Goal: Task Accomplishment & Management: Use online tool/utility

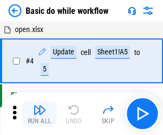
click at [39, 114] on img "button" at bounding box center [39, 109] width 13 height 13
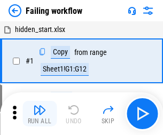
click at [39, 114] on img "button" at bounding box center [39, 109] width 13 height 13
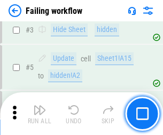
scroll to position [226, 0]
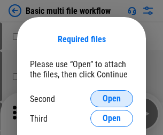
click at [111, 99] on span "Open" at bounding box center [111, 98] width 18 height 9
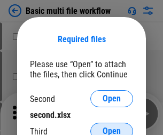
click at [111, 127] on span "Open" at bounding box center [111, 131] width 18 height 9
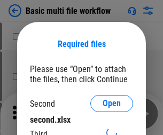
scroll to position [5, 0]
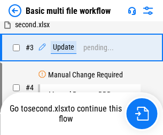
scroll to position [0, 0]
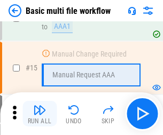
click at [39, 114] on img "button" at bounding box center [39, 109] width 13 height 13
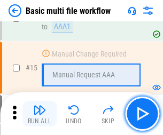
scroll to position [709, 0]
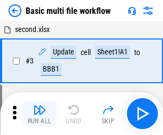
click at [39, 114] on img "button" at bounding box center [39, 109] width 13 height 13
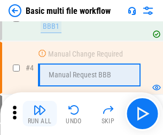
click at [39, 114] on img "button" at bounding box center [39, 109] width 13 height 13
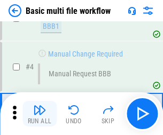
click at [39, 114] on img "button" at bounding box center [39, 109] width 13 height 13
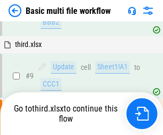
scroll to position [294, 0]
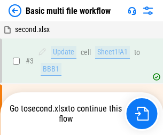
scroll to position [43, 0]
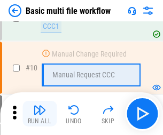
click at [39, 114] on img "button" at bounding box center [39, 109] width 13 height 13
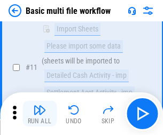
click at [39, 114] on img "button" at bounding box center [39, 109] width 13 height 13
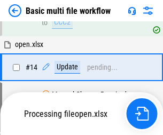
scroll to position [557, 0]
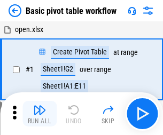
click at [39, 114] on img "button" at bounding box center [39, 109] width 13 height 13
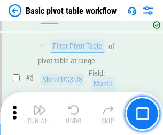
scroll to position [255, 0]
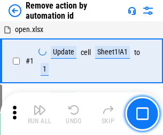
scroll to position [39, 0]
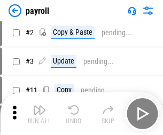
click at [39, 114] on img "button" at bounding box center [39, 109] width 13 height 13
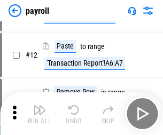
scroll to position [77, 0]
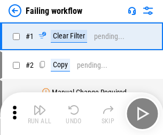
click at [39, 114] on img "button" at bounding box center [39, 109] width 13 height 13
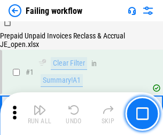
scroll to position [172, 0]
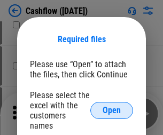
click at [111, 106] on span "Open" at bounding box center [111, 110] width 18 height 9
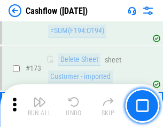
scroll to position [1128, 0]
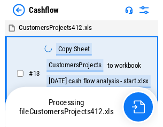
scroll to position [12, 0]
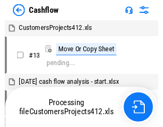
scroll to position [12, 0]
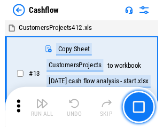
scroll to position [12, 0]
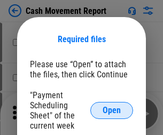
click at [111, 110] on span "Open" at bounding box center [111, 110] width 18 height 9
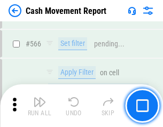
scroll to position [4885, 0]
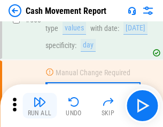
click at [39, 106] on img "button" at bounding box center [39, 101] width 13 height 13
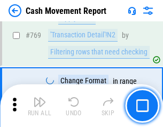
scroll to position [5923, 0]
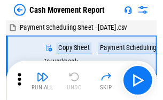
scroll to position [19, 0]
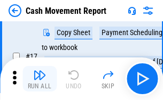
click at [39, 79] on img "button" at bounding box center [39, 75] width 13 height 13
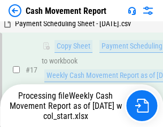
scroll to position [167, 0]
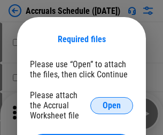
click at [111, 105] on span "Open" at bounding box center [111, 105] width 18 height 9
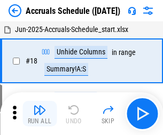
click at [39, 114] on img "button" at bounding box center [39, 109] width 13 height 13
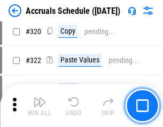
scroll to position [1983, 0]
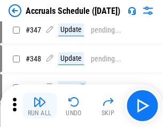
click at [39, 106] on img "button" at bounding box center [39, 101] width 13 height 13
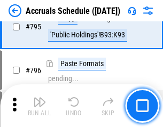
scroll to position [4639, 0]
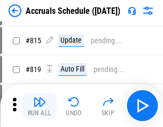
click at [39, 106] on img "button" at bounding box center [39, 101] width 13 height 13
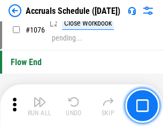
scroll to position [6384, 0]
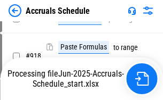
scroll to position [5589, 0]
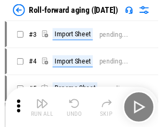
scroll to position [2, 0]
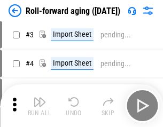
click at [39, 106] on img "button" at bounding box center [39, 101] width 13 height 13
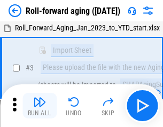
click at [39, 106] on img "button" at bounding box center [39, 101] width 13 height 13
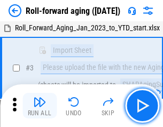
scroll to position [69, 0]
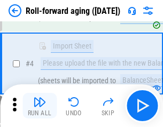
click at [39, 106] on img "button" at bounding box center [39, 101] width 13 height 13
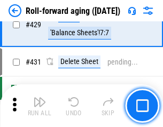
scroll to position [3696, 0]
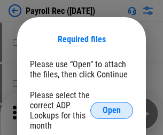
click at [111, 110] on span "Open" at bounding box center [111, 110] width 18 height 9
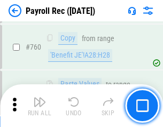
scroll to position [6447, 0]
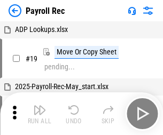
click at [39, 114] on img "button" at bounding box center [39, 109] width 13 height 13
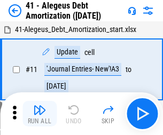
click at [39, 114] on img "button" at bounding box center [39, 109] width 13 height 13
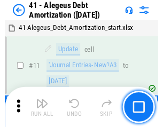
scroll to position [132, 0]
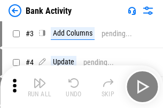
click at [39, 87] on img "button" at bounding box center [39, 83] width 13 height 13
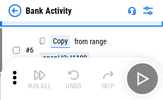
scroll to position [56, 0]
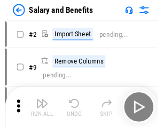
scroll to position [14, 0]
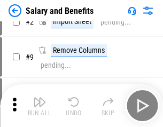
click at [39, 106] on img "button" at bounding box center [39, 101] width 13 height 13
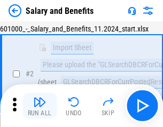
click at [39, 106] on img "button" at bounding box center [39, 101] width 13 height 13
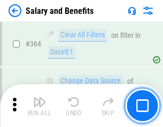
scroll to position [5019, 0]
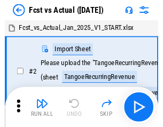
scroll to position [14, 0]
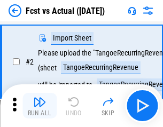
click at [39, 106] on img "button" at bounding box center [39, 101] width 13 height 13
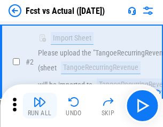
click at [39, 106] on img "button" at bounding box center [39, 101] width 13 height 13
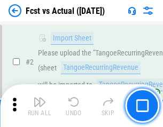
scroll to position [100, 0]
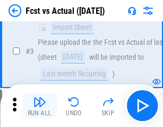
click at [39, 106] on img "button" at bounding box center [39, 101] width 13 height 13
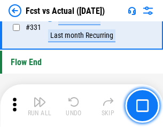
scroll to position [5102, 0]
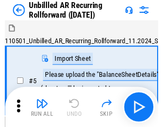
scroll to position [23, 0]
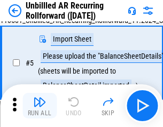
click at [39, 106] on img "button" at bounding box center [39, 101] width 13 height 13
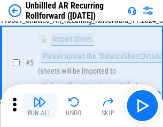
click at [39, 106] on img "button" at bounding box center [39, 101] width 13 height 13
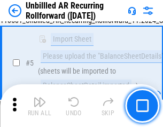
scroll to position [100, 0]
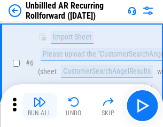
click at [39, 106] on img "button" at bounding box center [39, 101] width 13 height 13
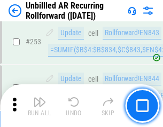
scroll to position [3620, 0]
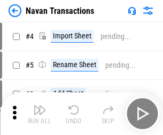
click at [39, 106] on img "button" at bounding box center [39, 109] width 13 height 13
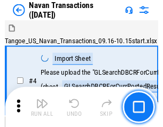
scroll to position [17, 0]
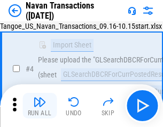
click at [39, 106] on img "button" at bounding box center [39, 101] width 13 height 13
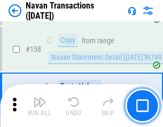
scroll to position [3456, 0]
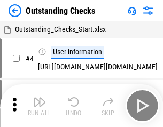
click at [39, 106] on img "button" at bounding box center [39, 101] width 13 height 13
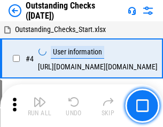
scroll to position [45, 0]
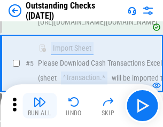
click at [39, 106] on img "button" at bounding box center [39, 101] width 13 height 13
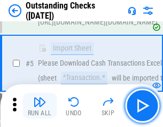
scroll to position [111, 0]
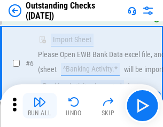
click at [39, 106] on img "button" at bounding box center [39, 101] width 13 height 13
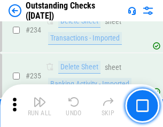
scroll to position [3237, 0]
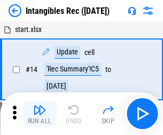
click at [39, 114] on img "button" at bounding box center [39, 109] width 13 height 13
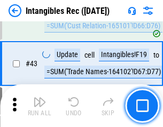
scroll to position [415, 0]
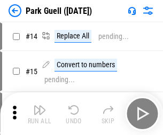
click at [39, 106] on img "button" at bounding box center [39, 109] width 13 height 13
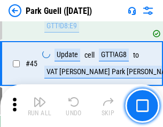
scroll to position [1333, 0]
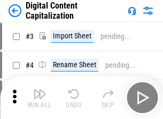
click at [39, 90] on img "button" at bounding box center [39, 93] width 13 height 13
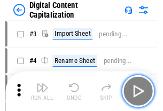
scroll to position [31, 0]
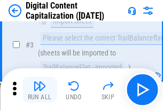
click at [39, 90] on img "button" at bounding box center [39, 85] width 13 height 13
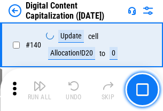
scroll to position [1130, 0]
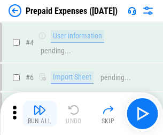
click at [39, 106] on img "button" at bounding box center [39, 109] width 13 height 13
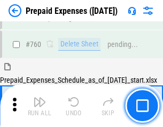
scroll to position [2954, 0]
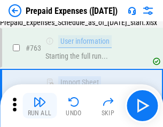
click at [39, 106] on img "button" at bounding box center [39, 101] width 13 height 13
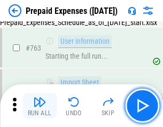
scroll to position [3017, 0]
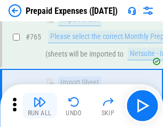
click at [39, 106] on img "button" at bounding box center [39, 101] width 13 height 13
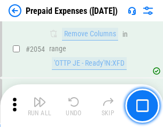
scroll to position [11142, 0]
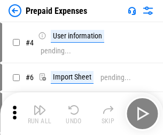
click at [39, 114] on img "button" at bounding box center [39, 109] width 13 height 13
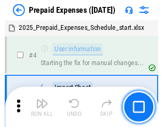
scroll to position [47, 0]
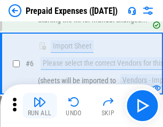
click at [39, 106] on img "button" at bounding box center [39, 101] width 13 height 13
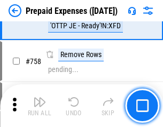
scroll to position [3798, 0]
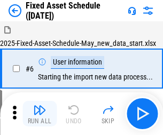
click at [39, 114] on img "button" at bounding box center [39, 109] width 13 height 13
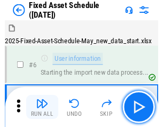
scroll to position [58, 0]
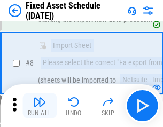
click at [39, 106] on img "button" at bounding box center [39, 101] width 13 height 13
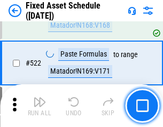
scroll to position [3705, 0]
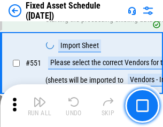
click at [39, 106] on img "button" at bounding box center [39, 101] width 13 height 13
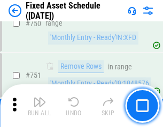
scroll to position [5196, 0]
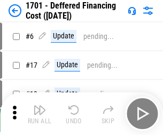
click at [39, 114] on img "button" at bounding box center [39, 109] width 13 height 13
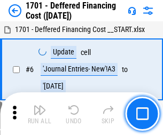
scroll to position [128, 0]
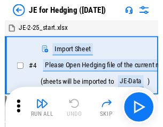
scroll to position [2, 0]
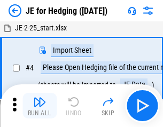
click at [39, 106] on img "button" at bounding box center [39, 101] width 13 height 13
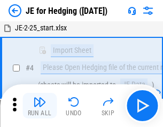
click at [39, 106] on img "button" at bounding box center [39, 101] width 13 height 13
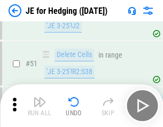
scroll to position [690, 0]
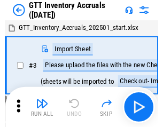
scroll to position [2, 0]
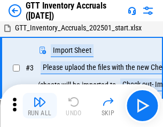
click at [39, 106] on img "button" at bounding box center [39, 101] width 13 height 13
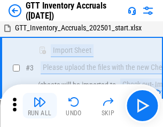
click at [39, 106] on img "button" at bounding box center [39, 101] width 13 height 13
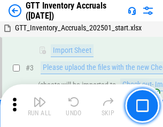
scroll to position [69, 0]
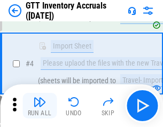
click at [39, 106] on img "button" at bounding box center [39, 101] width 13 height 13
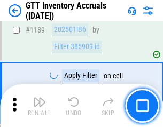
scroll to position [8704, 0]
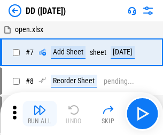
click at [39, 114] on img "button" at bounding box center [39, 109] width 13 height 13
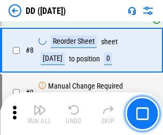
scroll to position [103, 0]
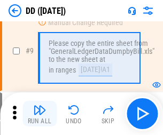
click at [39, 114] on img "button" at bounding box center [39, 109] width 13 height 13
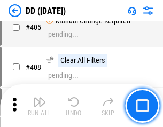
scroll to position [4769, 0]
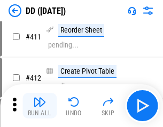
click at [39, 106] on img "button" at bounding box center [39, 101] width 13 height 13
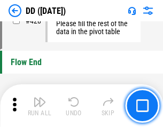
scroll to position [5102, 0]
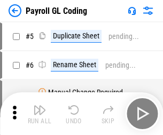
click at [39, 114] on img "button" at bounding box center [39, 109] width 13 height 13
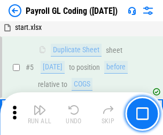
scroll to position [128, 0]
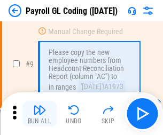
click at [39, 114] on img "button" at bounding box center [39, 109] width 13 height 13
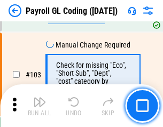
scroll to position [2501, 0]
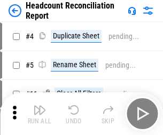
click at [39, 114] on img "button" at bounding box center [39, 109] width 13 height 13
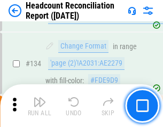
scroll to position [1281, 0]
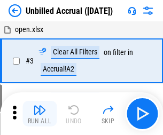
click at [39, 114] on img "button" at bounding box center [39, 109] width 13 height 13
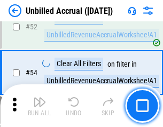
scroll to position [1113, 0]
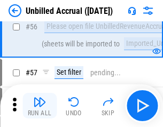
click at [39, 106] on img "button" at bounding box center [39, 101] width 13 height 13
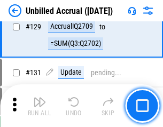
scroll to position [3175, 0]
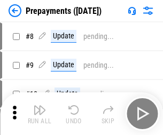
click at [39, 114] on img "button" at bounding box center [39, 109] width 13 height 13
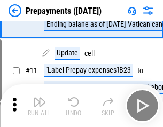
scroll to position [67, 0]
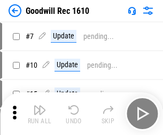
click at [39, 114] on img "button" at bounding box center [39, 109] width 13 height 13
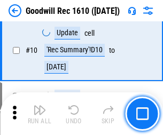
scroll to position [182, 0]
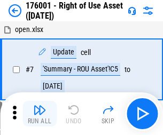
click at [39, 114] on img "button" at bounding box center [39, 109] width 13 height 13
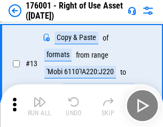
scroll to position [69, 0]
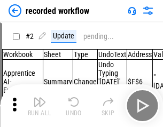
click at [39, 106] on img "button" at bounding box center [39, 101] width 13 height 13
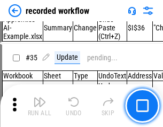
scroll to position [3332, 0]
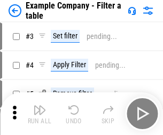
click at [39, 114] on img "button" at bounding box center [39, 109] width 13 height 13
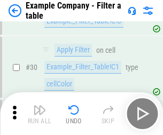
scroll to position [975, 0]
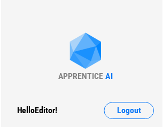
scroll to position [17, 0]
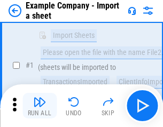
click at [39, 106] on img "button" at bounding box center [39, 101] width 13 height 13
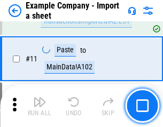
scroll to position [236, 0]
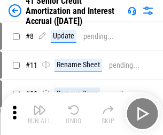
click at [39, 106] on img "button" at bounding box center [39, 109] width 13 height 13
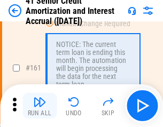
click at [39, 106] on img "button" at bounding box center [39, 101] width 13 height 13
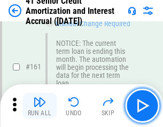
scroll to position [1140, 0]
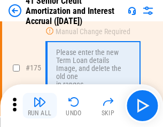
click at [39, 106] on img "button" at bounding box center [39, 101] width 13 height 13
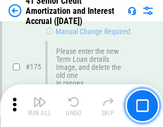
scroll to position [1248, 0]
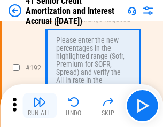
click at [39, 106] on img "button" at bounding box center [39, 101] width 13 height 13
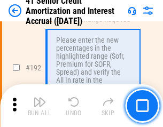
scroll to position [1360, 0]
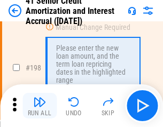
click at [39, 106] on img "button" at bounding box center [39, 101] width 13 height 13
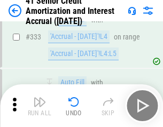
scroll to position [2723, 0]
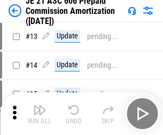
click at [39, 106] on img "button" at bounding box center [39, 109] width 13 height 13
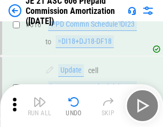
scroll to position [1990, 0]
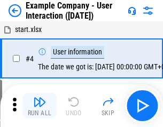
click at [39, 106] on img "button" at bounding box center [39, 101] width 13 height 13
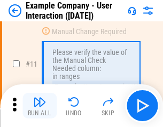
click at [39, 106] on img "button" at bounding box center [39, 101] width 13 height 13
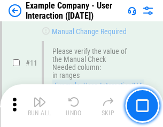
scroll to position [231, 0]
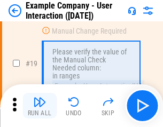
click at [39, 106] on img "button" at bounding box center [39, 101] width 13 height 13
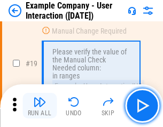
click at [39, 106] on img "button" at bounding box center [39, 101] width 13 height 13
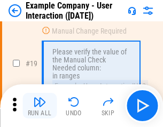
click at [39, 106] on img "button" at bounding box center [39, 101] width 13 height 13
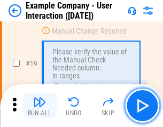
click at [39, 106] on img "button" at bounding box center [39, 101] width 13 height 13
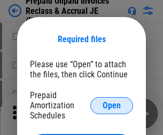
click at [111, 105] on span "Open" at bounding box center [111, 105] width 18 height 9
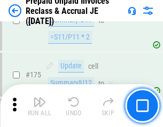
scroll to position [1439, 0]
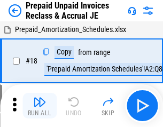
click at [39, 106] on img "button" at bounding box center [39, 101] width 13 height 13
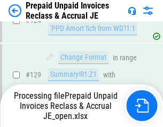
scroll to position [927, 0]
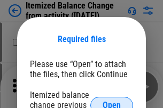
click at [111, 101] on span "Open" at bounding box center [111, 105] width 18 height 9
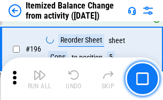
scroll to position [2051, 0]
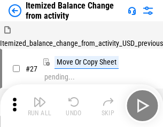
scroll to position [17, 0]
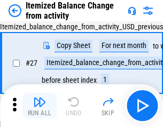
click at [39, 106] on img "button" at bounding box center [39, 101] width 13 height 13
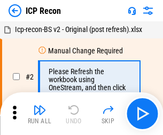
scroll to position [5, 0]
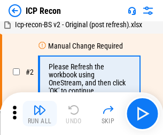
click at [39, 114] on img "button" at bounding box center [39, 109] width 13 height 13
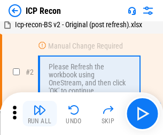
click at [39, 114] on img "button" at bounding box center [39, 109] width 13 height 13
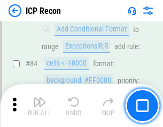
scroll to position [1045, 0]
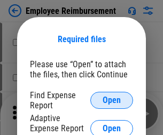
click at [111, 100] on span "Open" at bounding box center [111, 100] width 18 height 9
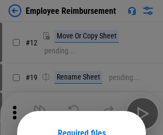
scroll to position [94, 0]
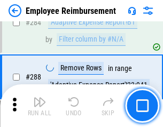
scroll to position [2897, 0]
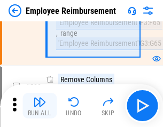
click at [39, 106] on img "button" at bounding box center [39, 101] width 13 height 13
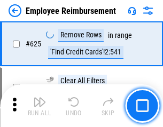
scroll to position [6382, 0]
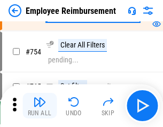
click at [39, 106] on img "button" at bounding box center [39, 101] width 13 height 13
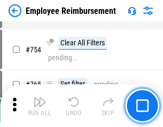
scroll to position [7478, 0]
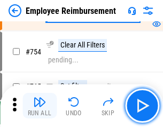
click at [39, 106] on img "button" at bounding box center [39, 101] width 13 height 13
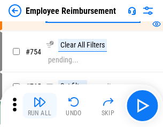
click at [39, 106] on img "button" at bounding box center [39, 101] width 13 height 13
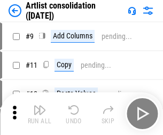
click at [39, 114] on img "button" at bounding box center [39, 109] width 13 height 13
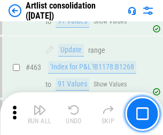
scroll to position [4667, 0]
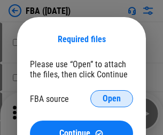
click at [111, 99] on span "Open" at bounding box center [111, 98] width 18 height 9
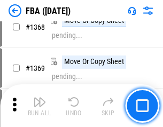
scroll to position [11447, 0]
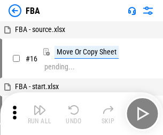
scroll to position [11, 0]
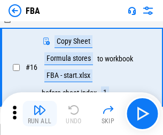
click at [39, 114] on img "button" at bounding box center [39, 109] width 13 height 13
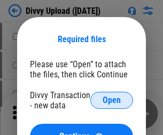
click at [111, 100] on span "Open" at bounding box center [111, 100] width 18 height 9
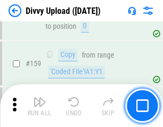
scroll to position [1104, 0]
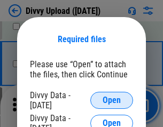
click at [111, 100] on span "Open" at bounding box center [111, 100] width 18 height 9
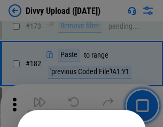
scroll to position [1197, 0]
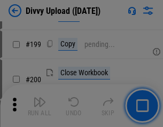
scroll to position [1550, 0]
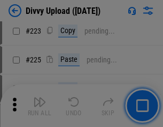
scroll to position [2127, 0]
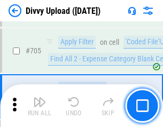
scroll to position [7291, 0]
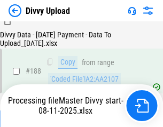
scroll to position [1255, 0]
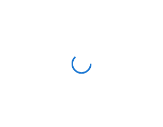
scroll to position [1104, 0]
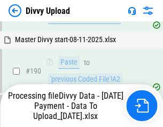
scroll to position [1428, 0]
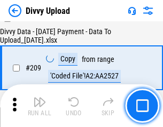
scroll to position [1960, 0]
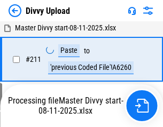
scroll to position [2133, 0]
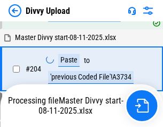
scroll to position [1898, 0]
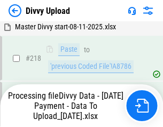
scroll to position [2368, 0]
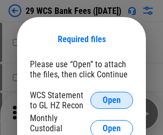
click at [111, 100] on span "Open" at bounding box center [111, 100] width 18 height 9
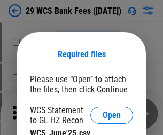
scroll to position [15, 0]
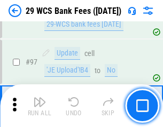
scroll to position [1039, 0]
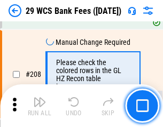
click at [39, 106] on img "button" at bounding box center [39, 101] width 13 height 13
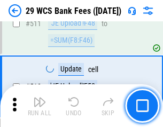
scroll to position [5363, 0]
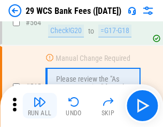
click at [39, 106] on img "button" at bounding box center [39, 101] width 13 height 13
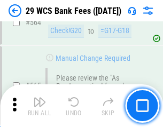
scroll to position [5765, 0]
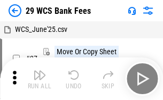
scroll to position [19, 0]
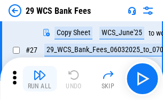
click at [39, 79] on img "button" at bounding box center [39, 75] width 13 height 13
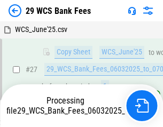
scroll to position [213, 0]
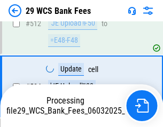
scroll to position [5690, 0]
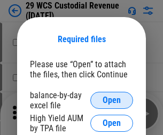
click at [111, 100] on span "Open" at bounding box center [111, 100] width 18 height 9
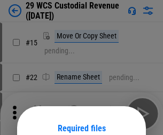
scroll to position [89, 0]
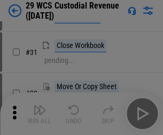
scroll to position [229, 0]
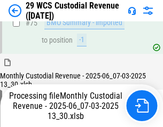
scroll to position [1113, 0]
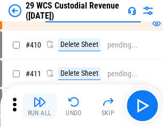
click at [39, 106] on img "button" at bounding box center [39, 101] width 13 height 13
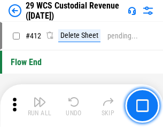
scroll to position [5090, 0]
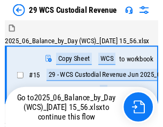
scroll to position [26, 0]
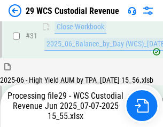
scroll to position [547, 0]
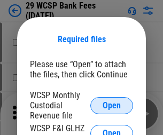
click at [111, 105] on span "Open" at bounding box center [111, 105] width 18 height 9
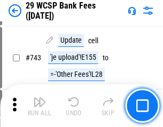
scroll to position [5371, 0]
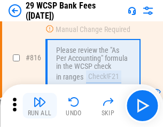
click at [39, 106] on img "button" at bounding box center [39, 101] width 13 height 13
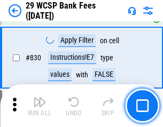
scroll to position [6763, 0]
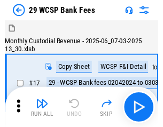
scroll to position [26, 0]
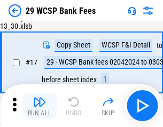
click at [39, 106] on img "button" at bounding box center [39, 101] width 13 height 13
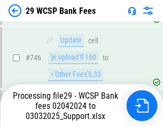
scroll to position [5960, 0]
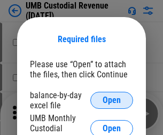
click at [111, 100] on span "Open" at bounding box center [111, 100] width 18 height 9
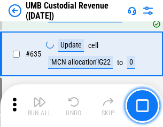
scroll to position [5578, 0]
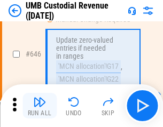
click at [39, 106] on img "button" at bounding box center [39, 101] width 13 height 13
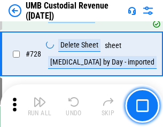
scroll to position [6575, 0]
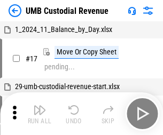
scroll to position [8, 0]
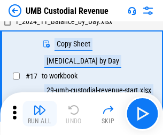
click at [39, 114] on img "button" at bounding box center [39, 109] width 13 height 13
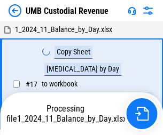
scroll to position [8, 0]
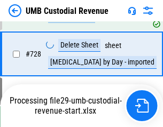
scroll to position [6551, 0]
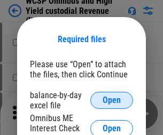
click at [111, 100] on span "Open" at bounding box center [111, 100] width 18 height 9
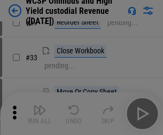
scroll to position [244, 0]
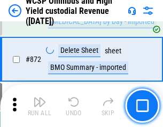
scroll to position [9021, 0]
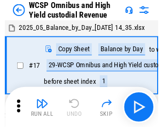
scroll to position [6, 0]
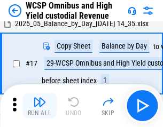
click at [39, 106] on img "button" at bounding box center [39, 101] width 13 height 13
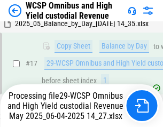
scroll to position [222, 0]
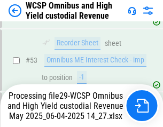
scroll to position [779, 0]
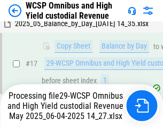
scroll to position [222, 0]
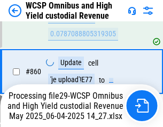
scroll to position [8996, 0]
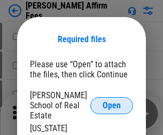
click at [111, 101] on span "Open" at bounding box center [111, 105] width 18 height 9
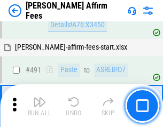
scroll to position [2898, 0]
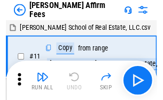
scroll to position [11, 0]
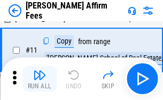
click at [39, 79] on img "button" at bounding box center [39, 75] width 13 height 13
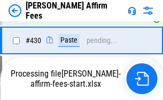
scroll to position [2419, 0]
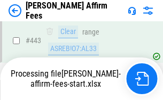
scroll to position [2857, 0]
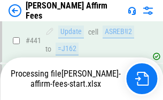
scroll to position [2795, 0]
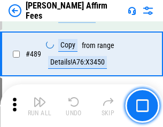
scroll to position [2782, 0]
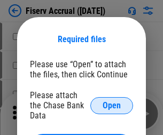
click at [111, 101] on span "Open" at bounding box center [111, 105] width 18 height 9
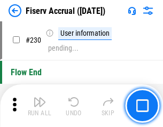
scroll to position [3377, 0]
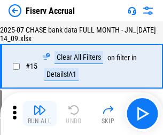
click at [39, 114] on img "button" at bounding box center [39, 109] width 13 height 13
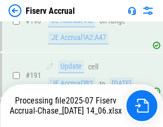
scroll to position [2802, 0]
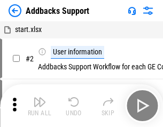
click at [39, 106] on img "button" at bounding box center [39, 101] width 13 height 13
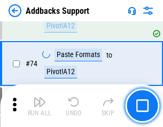
scroll to position [776, 0]
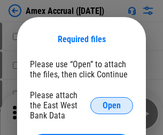
click at [111, 105] on span "Open" at bounding box center [111, 105] width 18 height 9
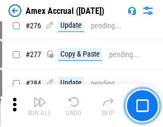
scroll to position [2775, 0]
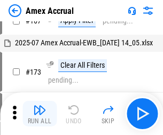
click at [39, 114] on img "button" at bounding box center [39, 109] width 13 height 13
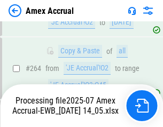
scroll to position [3107, 0]
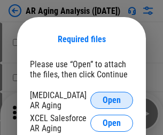
click at [111, 99] on span "Open" at bounding box center [111, 100] width 18 height 9
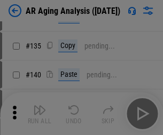
scroll to position [321, 0]
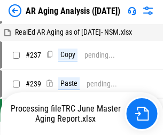
scroll to position [11, 0]
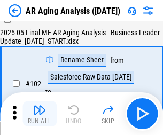
click at [39, 114] on img "button" at bounding box center [39, 109] width 13 height 13
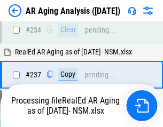
scroll to position [1652, 0]
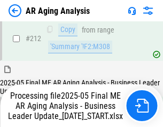
scroll to position [1640, 0]
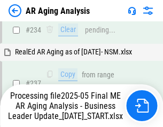
scroll to position [1684, 0]
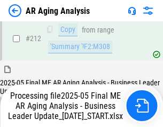
scroll to position [1640, 0]
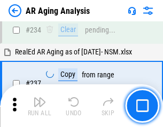
scroll to position [1640, 0]
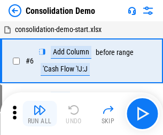
click at [39, 114] on img "button" at bounding box center [39, 109] width 13 height 13
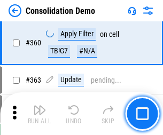
scroll to position [3572, 0]
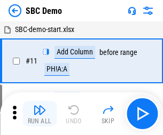
click at [39, 114] on img "button" at bounding box center [39, 109] width 13 height 13
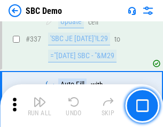
scroll to position [2804, 0]
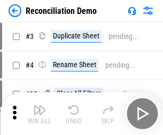
click at [39, 114] on img "button" at bounding box center [39, 109] width 13 height 13
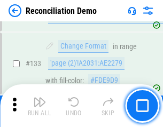
scroll to position [1266, 0]
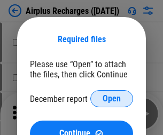
click at [111, 99] on span "Open" at bounding box center [111, 98] width 18 height 9
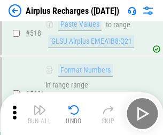
scroll to position [4587, 0]
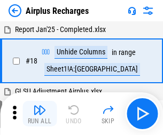
click at [39, 114] on img "button" at bounding box center [39, 109] width 13 height 13
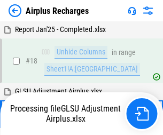
scroll to position [47, 0]
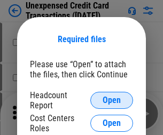
click at [111, 100] on span "Open" at bounding box center [111, 100] width 18 height 9
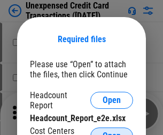
click at [111, 132] on span "Open" at bounding box center [111, 136] width 18 height 9
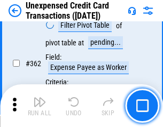
scroll to position [2741, 0]
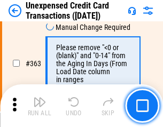
click at [39, 106] on img "button" at bounding box center [39, 101] width 13 height 13
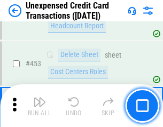
scroll to position [3635, 0]
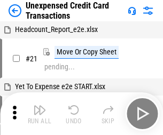
scroll to position [17, 0]
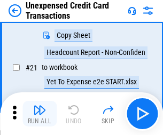
click at [39, 114] on img "button" at bounding box center [39, 109] width 13 height 13
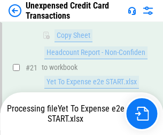
scroll to position [173, 0]
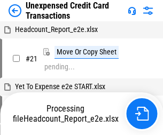
scroll to position [17, 0]
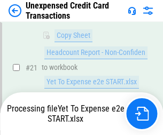
scroll to position [173, 0]
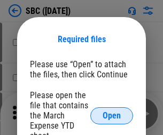
click at [111, 115] on span "Open" at bounding box center [111, 115] width 18 height 9
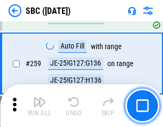
scroll to position [2083, 0]
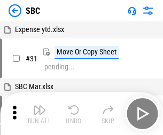
scroll to position [11, 0]
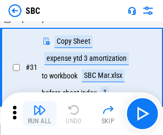
click at [39, 114] on img "button" at bounding box center [39, 109] width 13 height 13
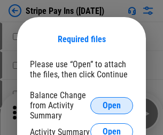
click at [111, 105] on span "Open" at bounding box center [111, 105] width 18 height 9
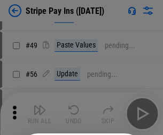
scroll to position [193, 0]
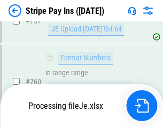
scroll to position [5613, 0]
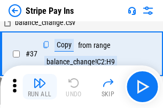
click at [39, 87] on img "button" at bounding box center [39, 83] width 13 height 13
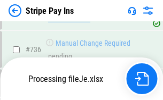
scroll to position [5589, 0]
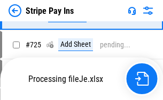
scroll to position [5589, 0]
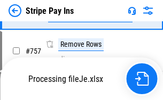
scroll to position [5589, 0]
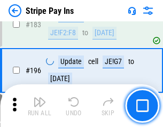
scroll to position [1443, 0]
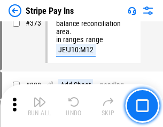
click at [39, 106] on img "button" at bounding box center [39, 101] width 13 height 13
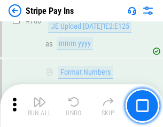
scroll to position [5576, 0]
